Goal: Task Accomplishment & Management: Use online tool/utility

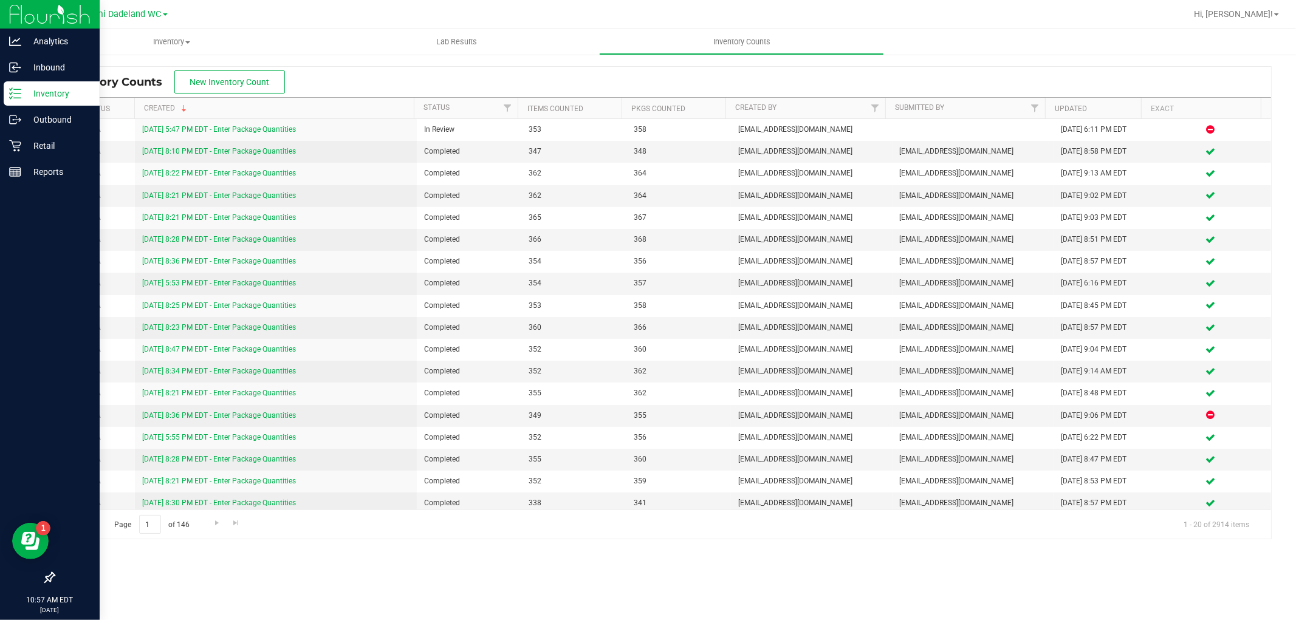
click at [16, 89] on line at bounding box center [17, 89] width 7 height 0
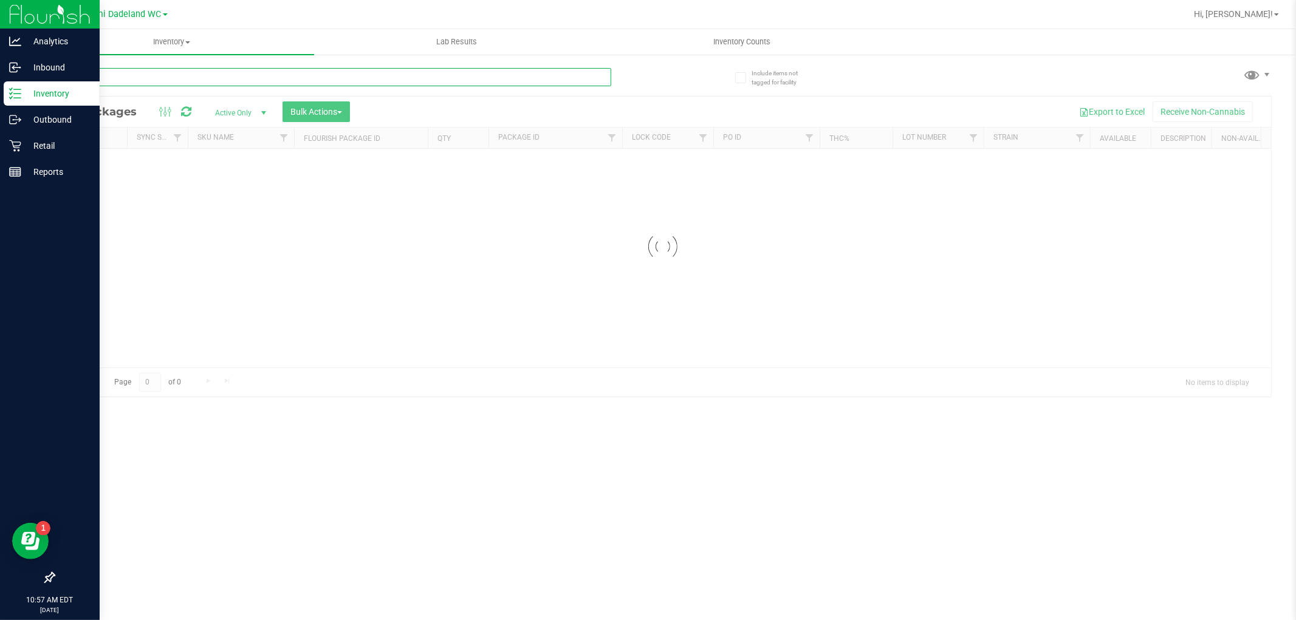
click at [275, 80] on input "text" at bounding box center [332, 77] width 558 height 18
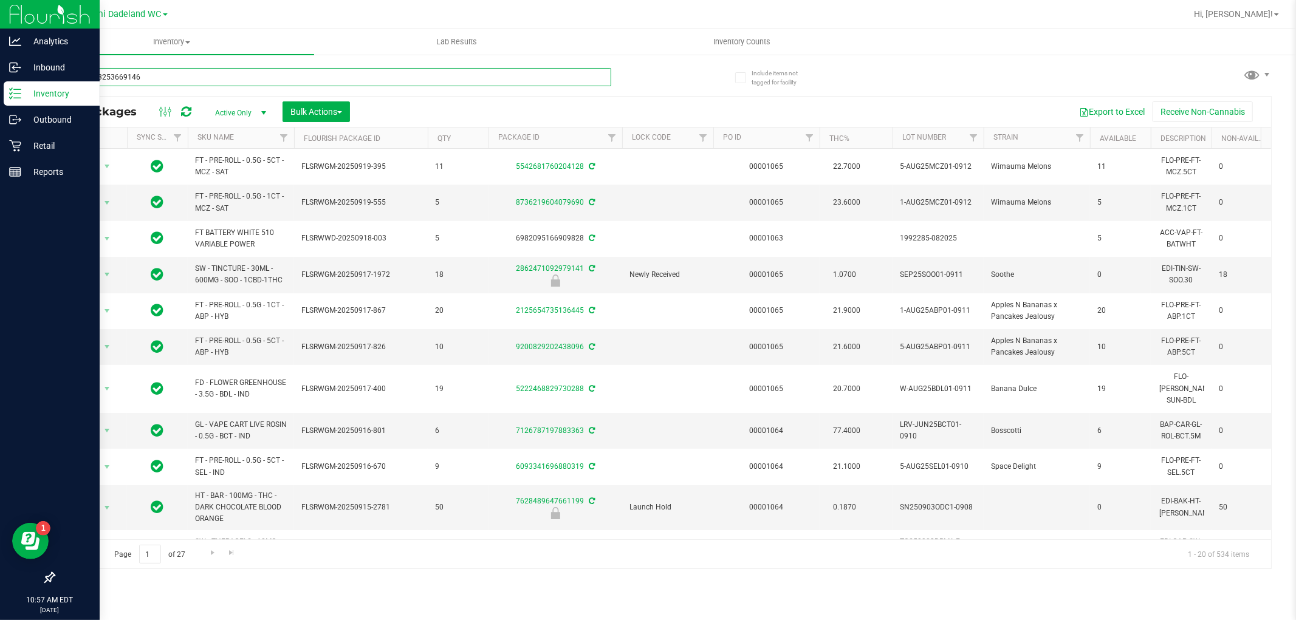
type input "6818013253669146"
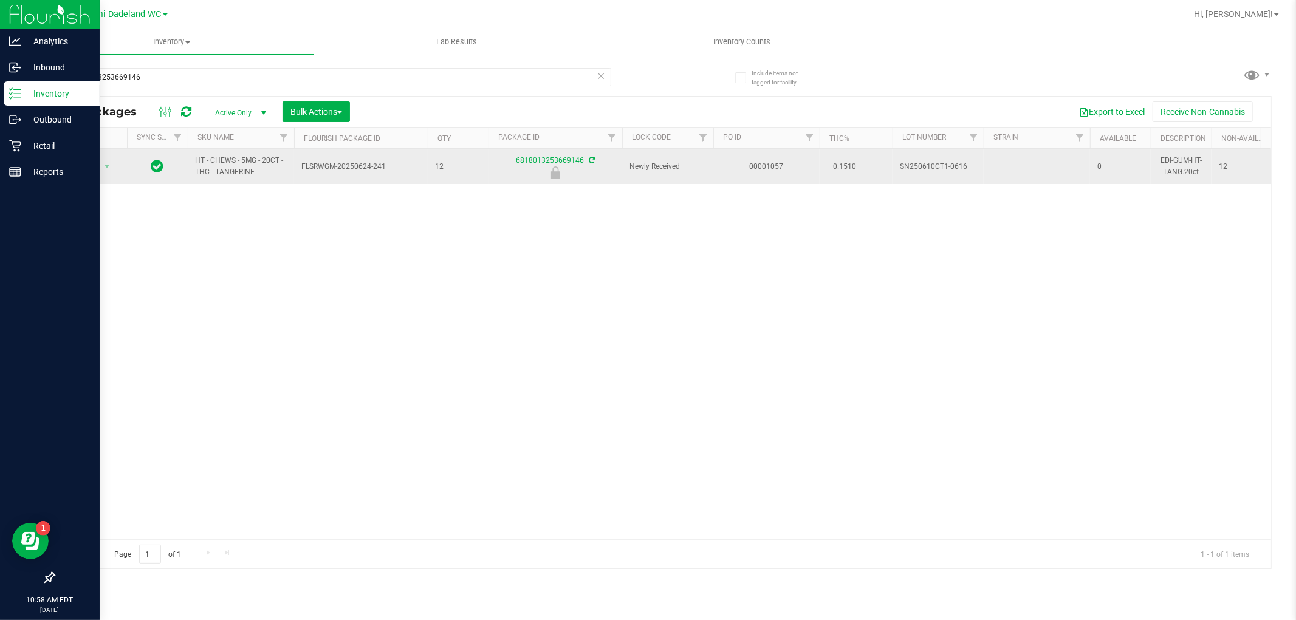
click at [89, 167] on span "Action" at bounding box center [82, 166] width 33 height 17
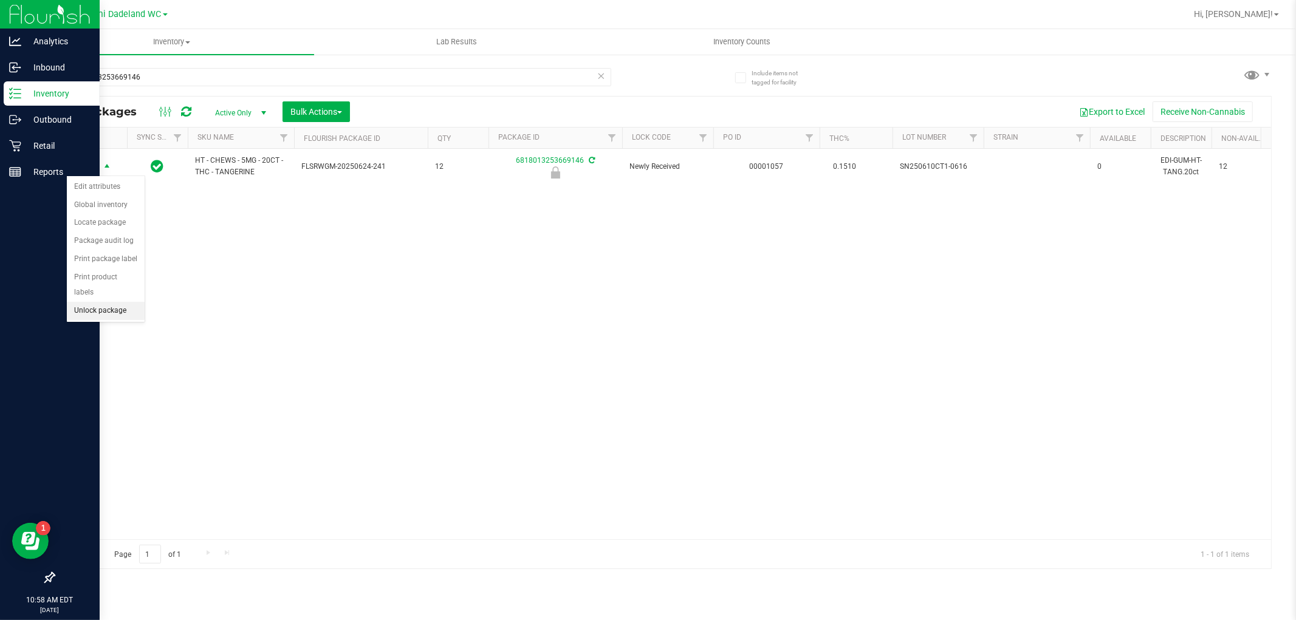
click at [112, 311] on li "Unlock package" at bounding box center [106, 311] width 78 height 18
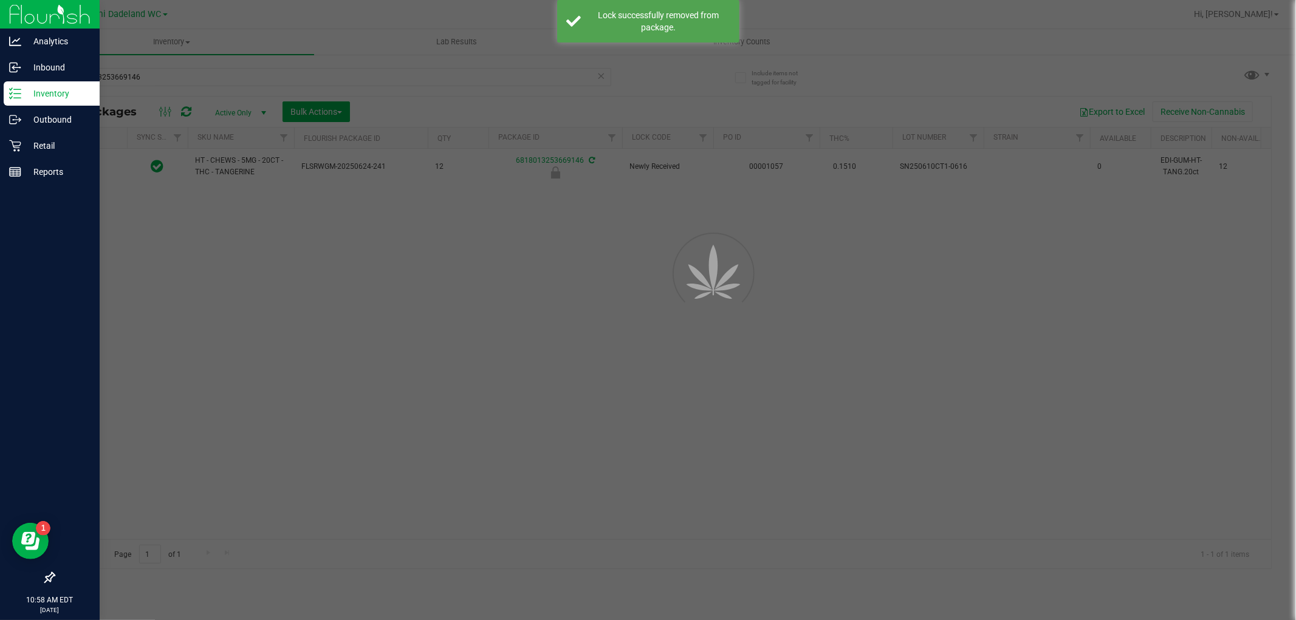
click at [387, 280] on div at bounding box center [648, 310] width 1296 height 620
